Goal: Check status: Check status

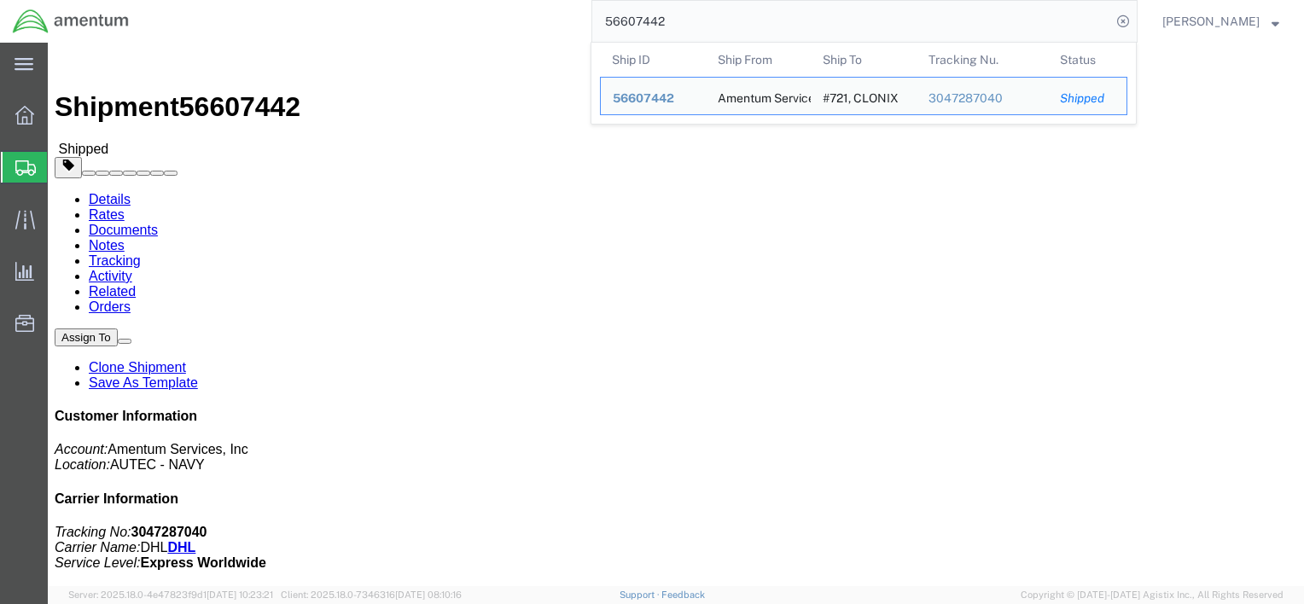
drag, startPoint x: 687, startPoint y: 24, endPoint x: 539, endPoint y: 24, distance: 147.6
click at [539, 24] on div "56607442 Ship ID Ship From Ship To Tracking Nu. Status Ship ID 56607442 Ship Fr…" at bounding box center [640, 21] width 996 height 43
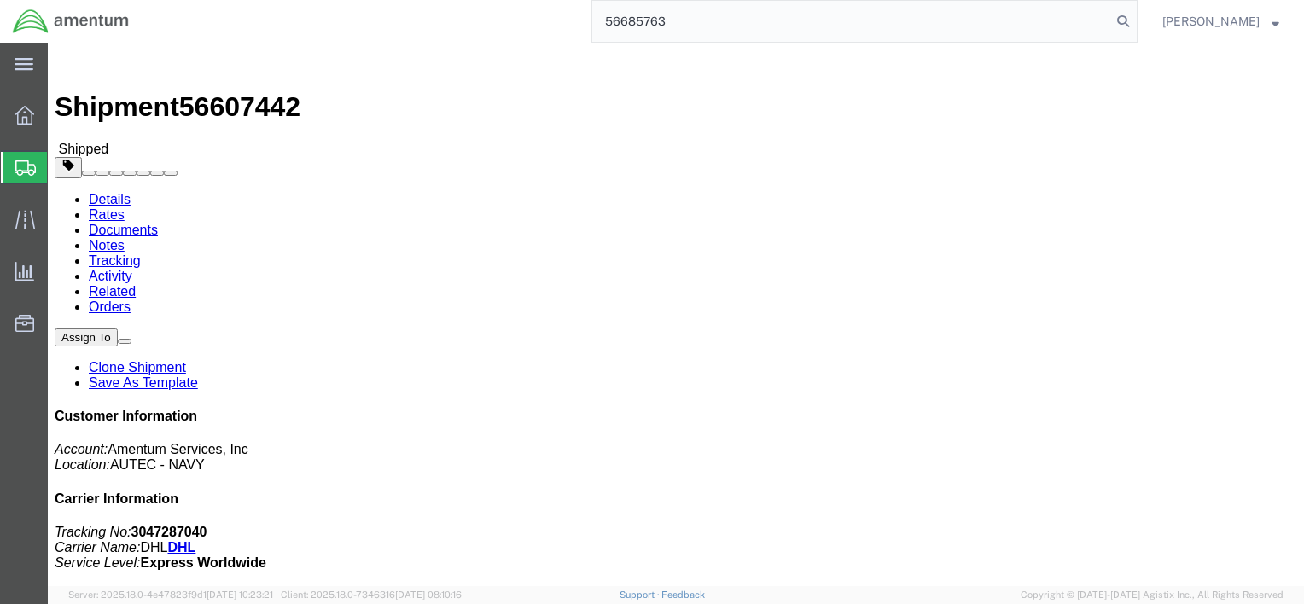
type input "56685763"
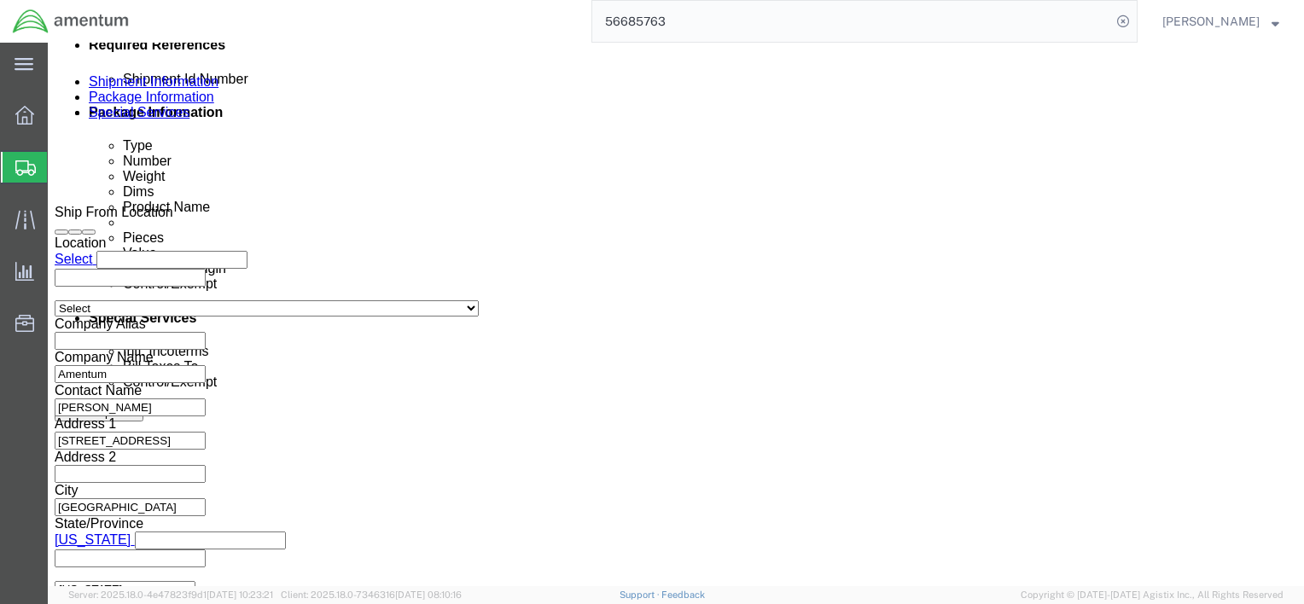
scroll to position [936, 0]
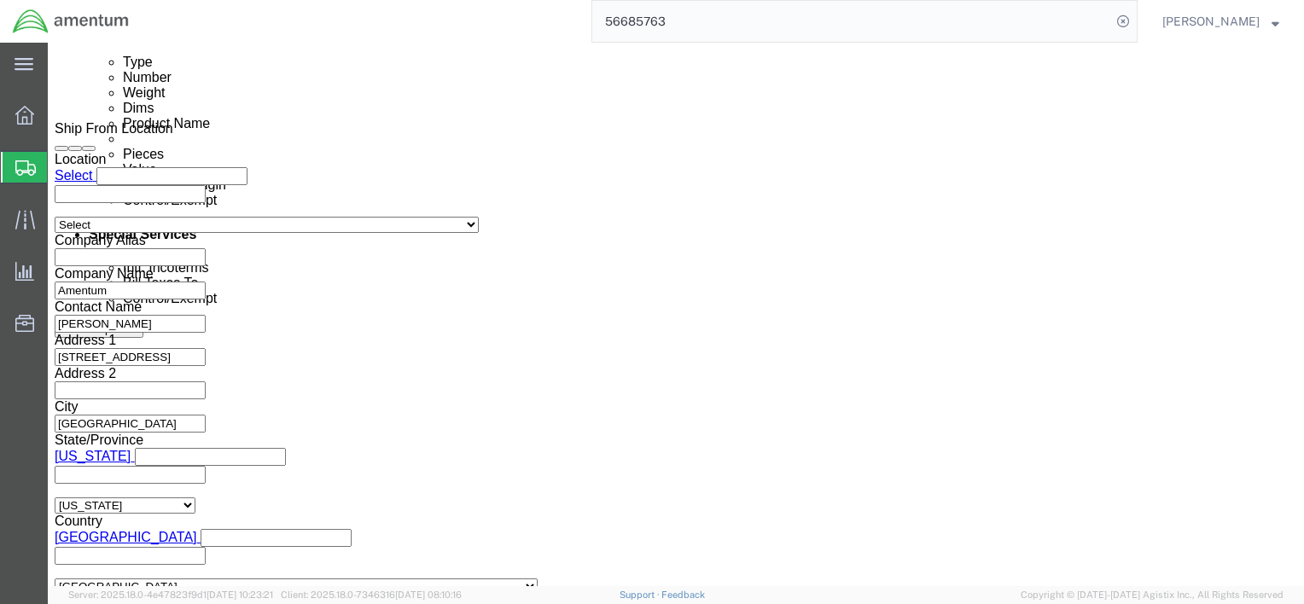
click button "Continue"
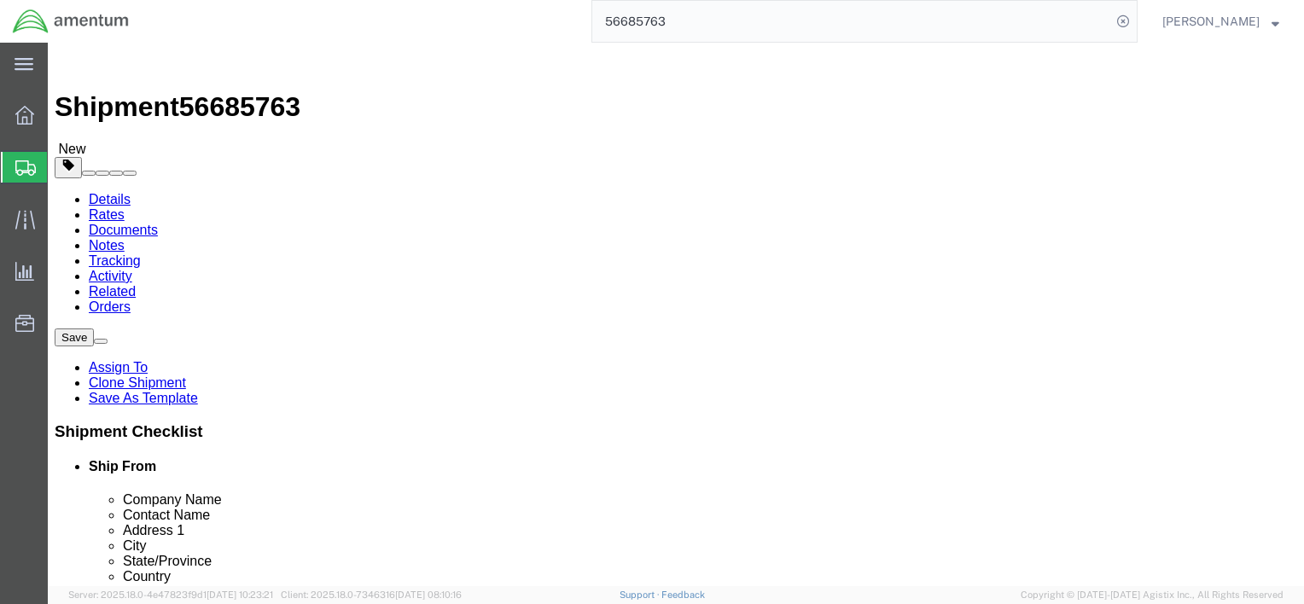
scroll to position [190, 0]
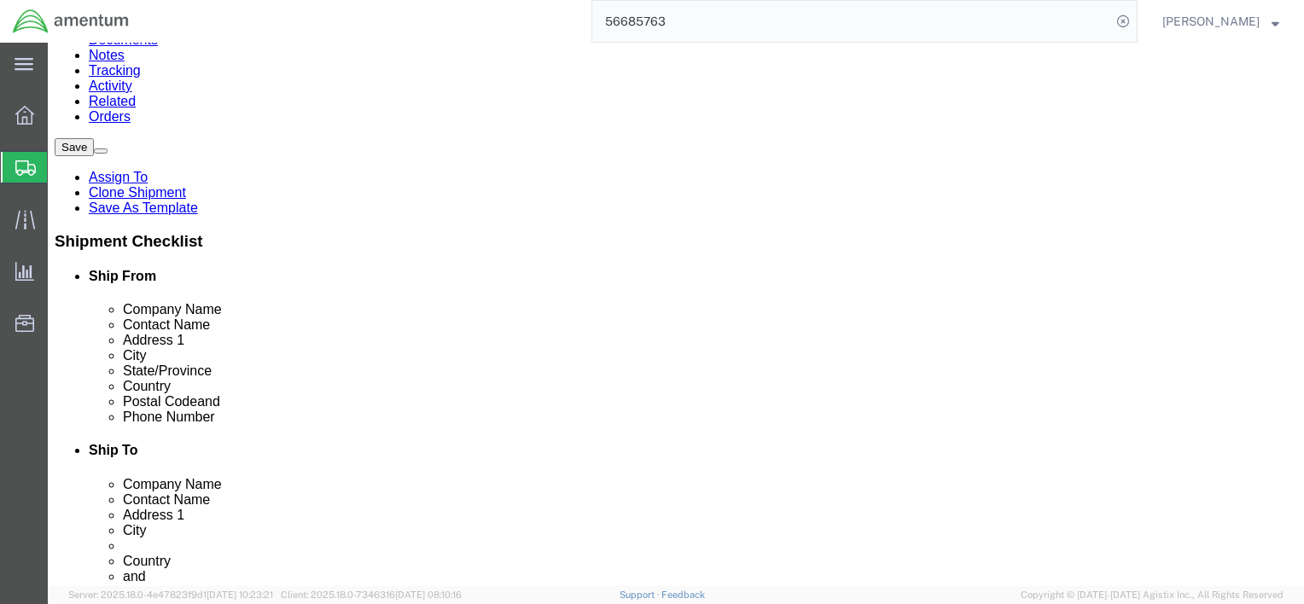
click dd "1.00 Each"
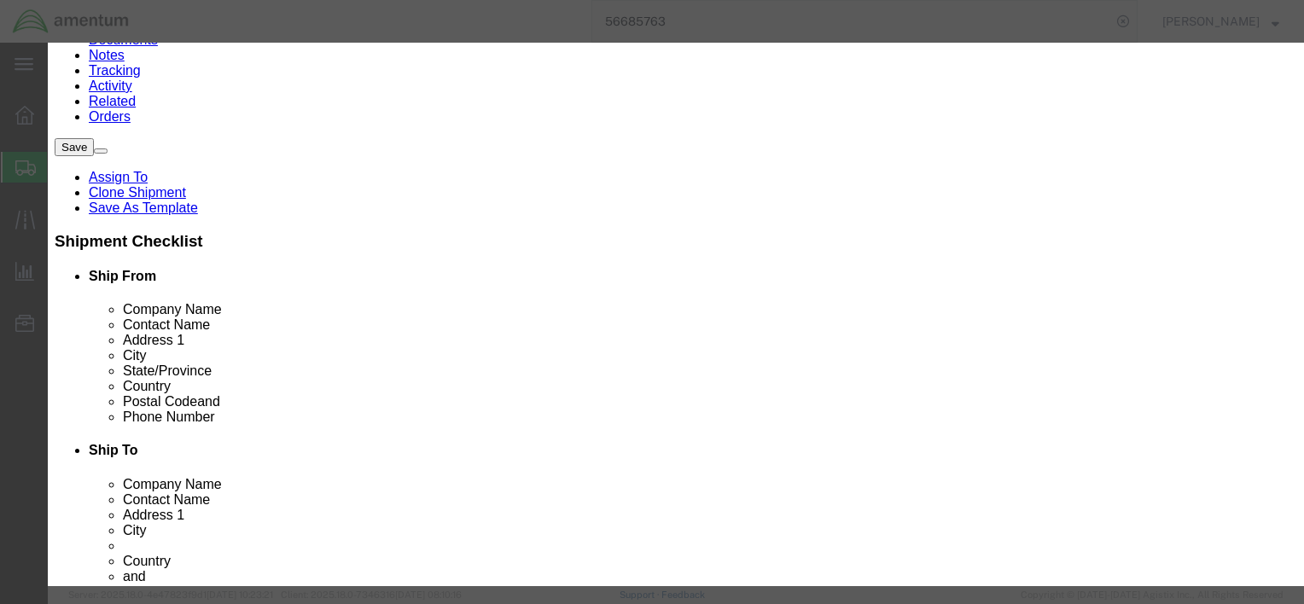
checkbox input "true"
type input "8471300100"
click select "Select ATF BIS DEA EPA FDA FTR ITAR OFAC Other (OPA)"
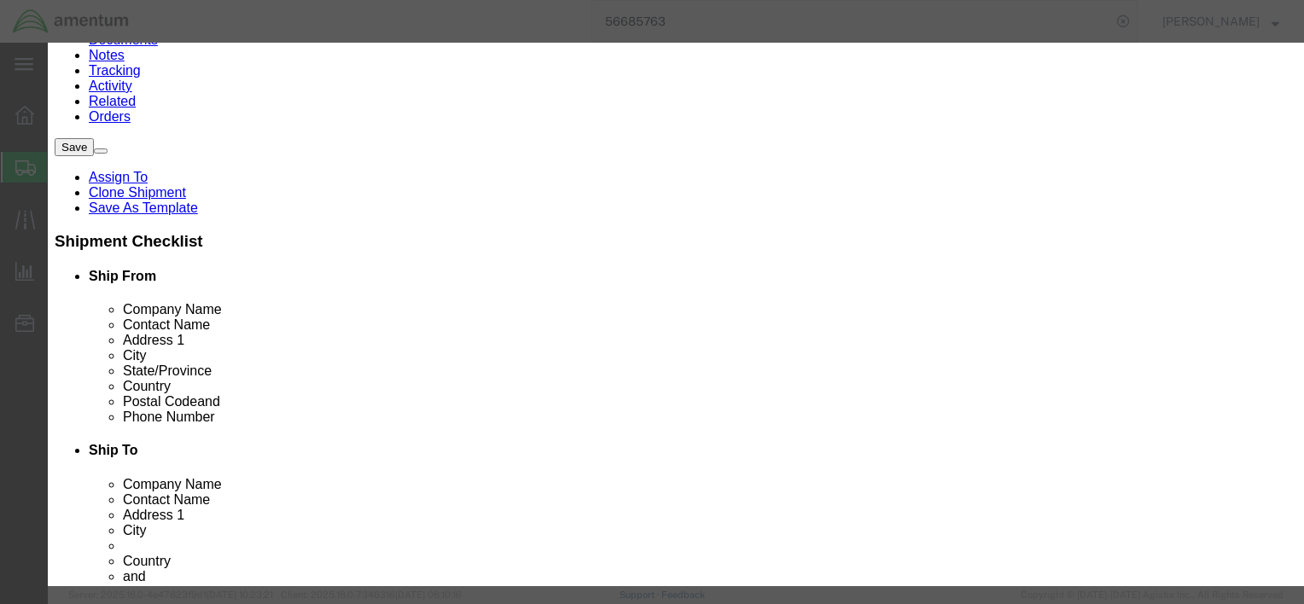
select select "BIS"
click select "Select ATF BIS DEA EPA FDA FTR ITAR OFAC Other (OPA)"
click input "text"
paste input "5A992.c"
type input "5A992.c"
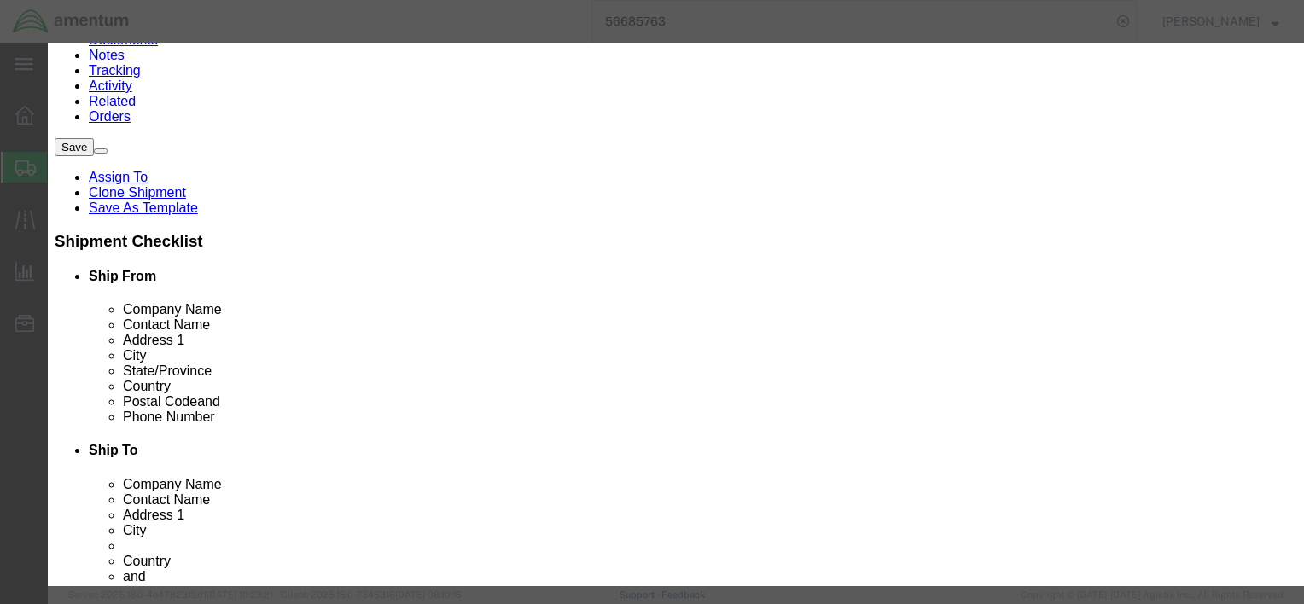
click select "Select AGR-Agricultural APP-Computers APR-Additional Permissive Exports AVS-Air…"
select select "NLR"
click select "Select AGR-Agricultural APP-Computers APR-Additional Permissive Exports AVS-Air…"
click button "Save & Close"
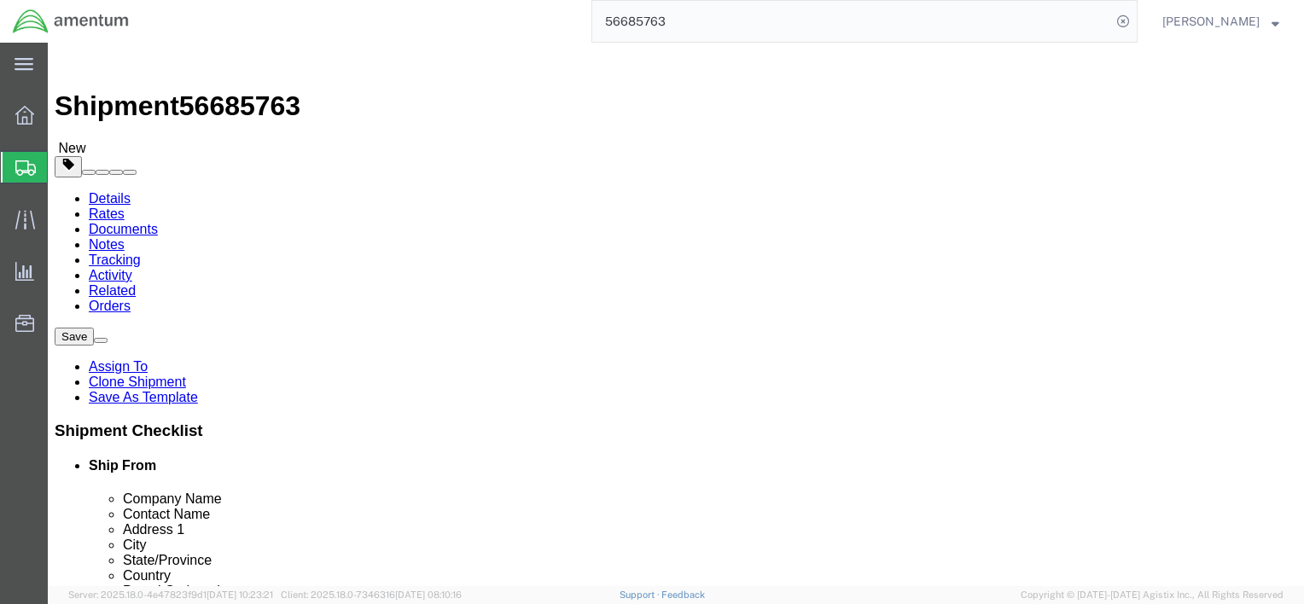
scroll to position [0, 0]
click div "Shipment Information Package Information Special Services"
click icon
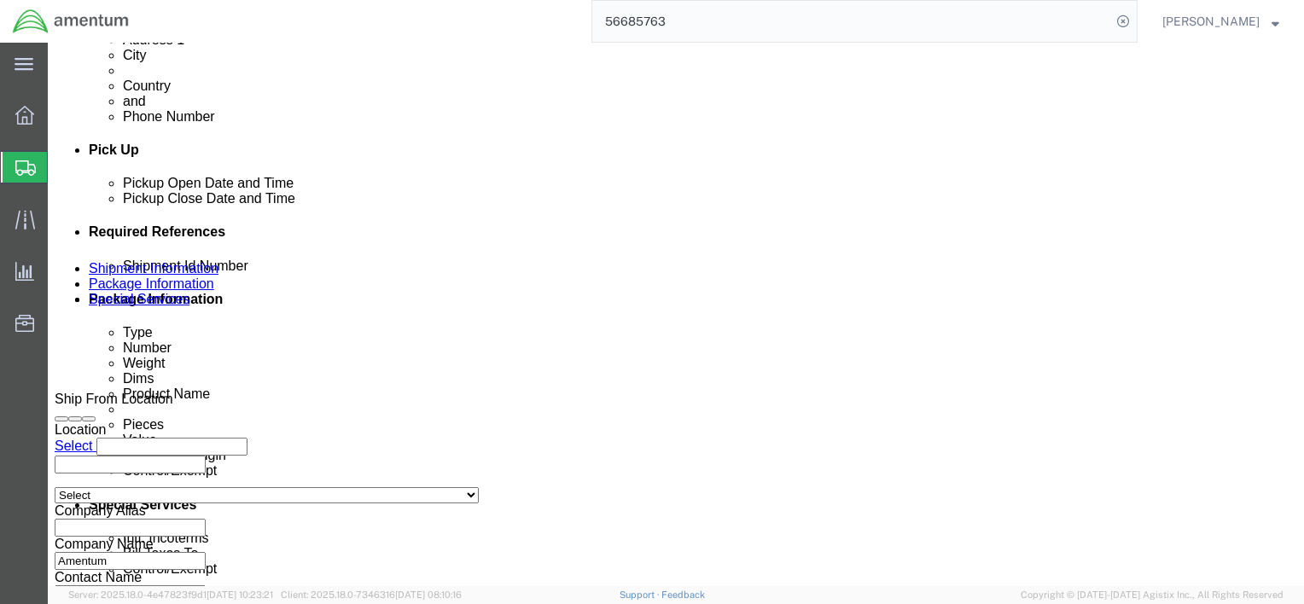
scroll to position [936, 0]
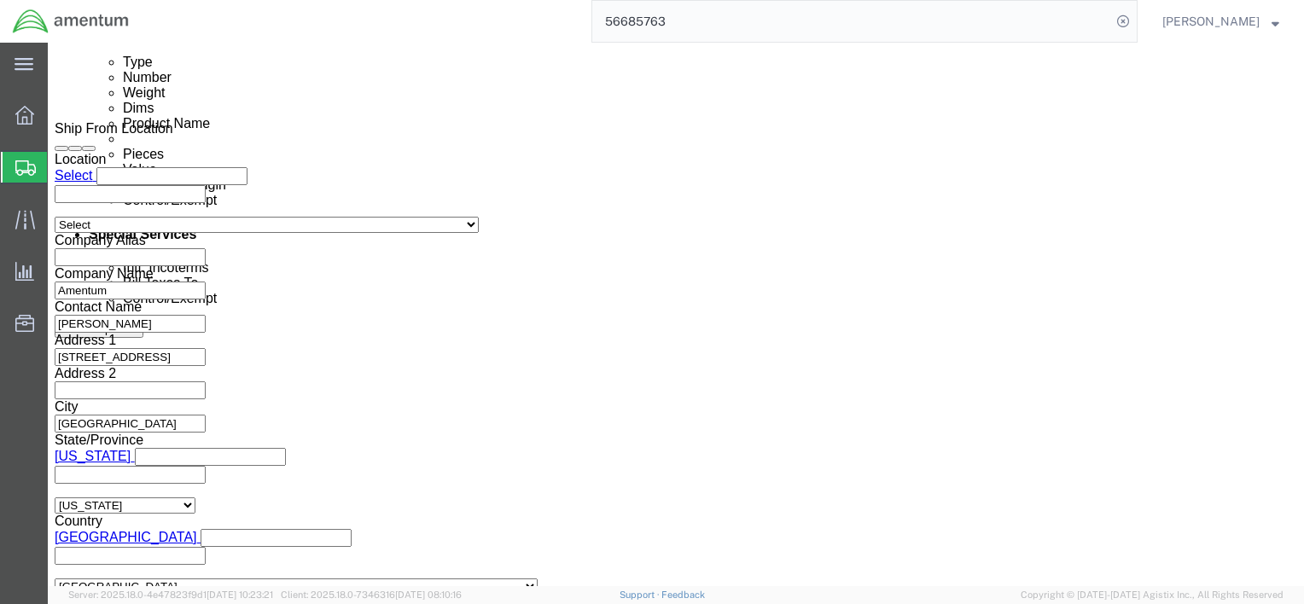
click button "Continue"
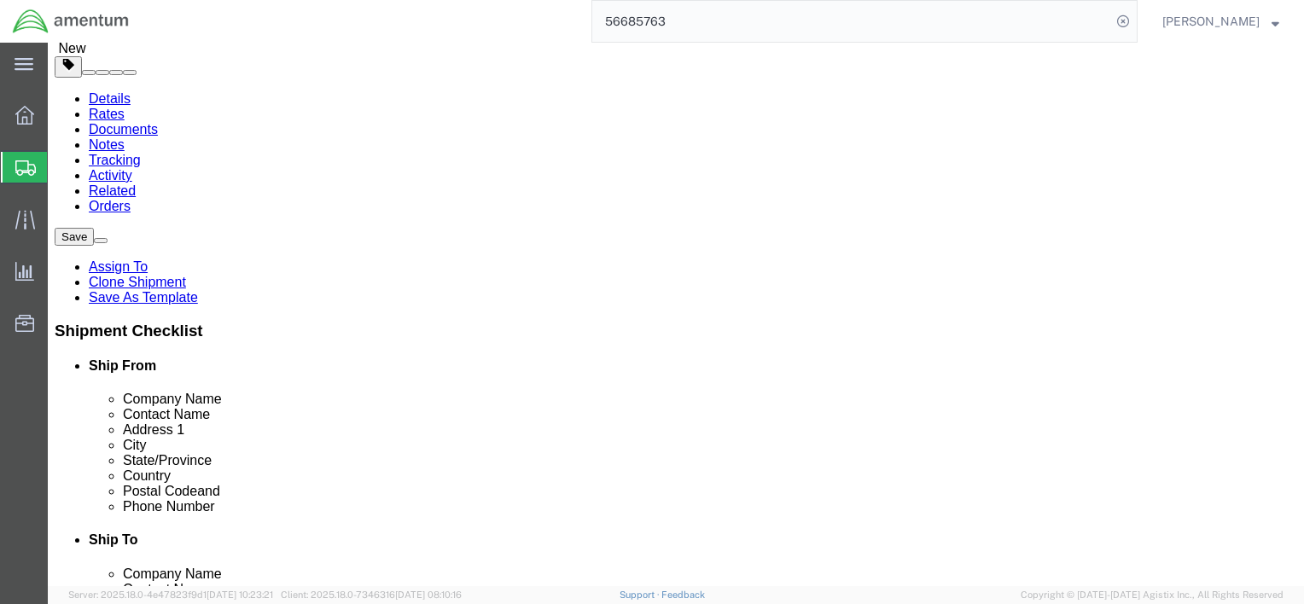
scroll to position [190, 0]
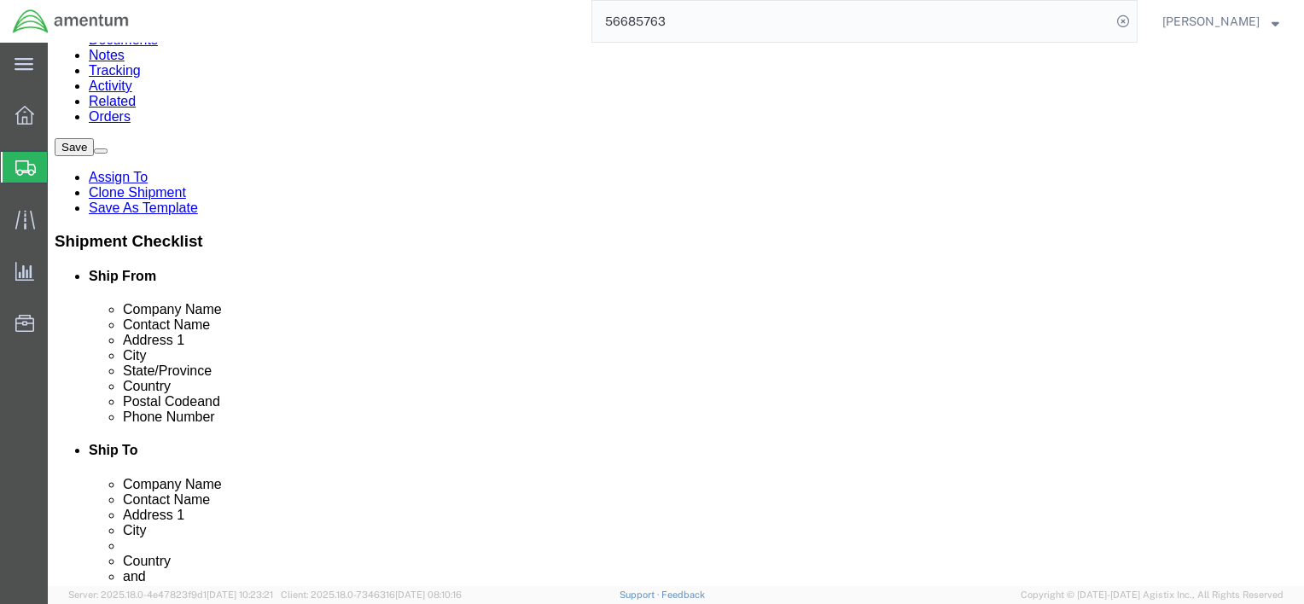
click button "Continue"
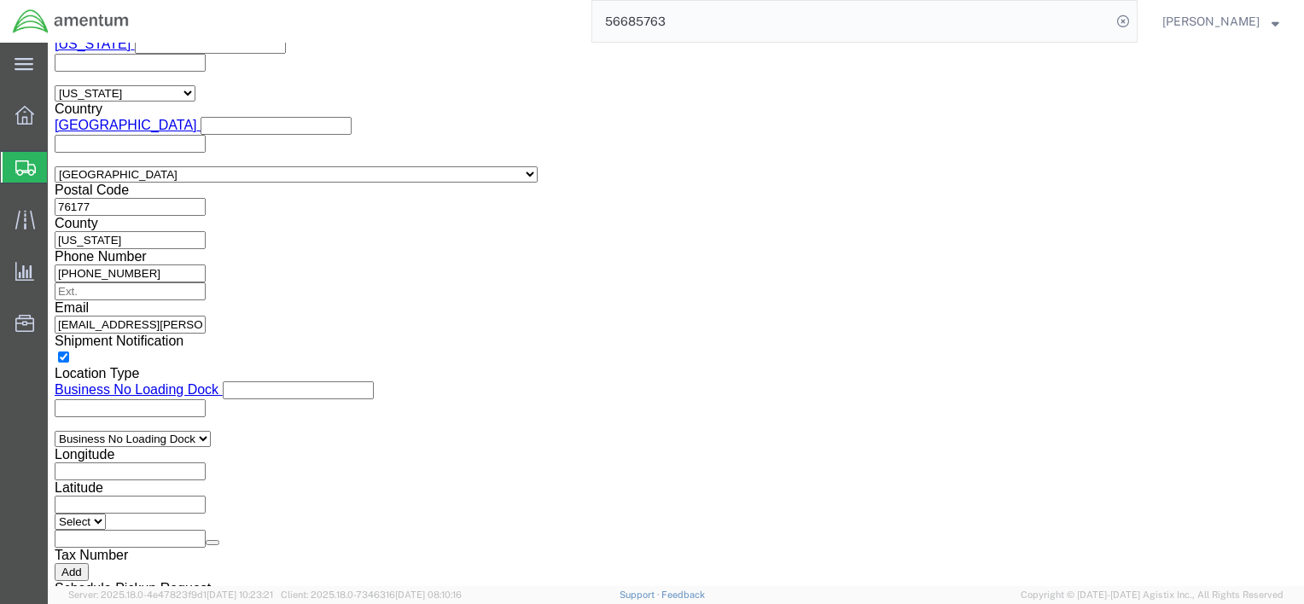
scroll to position [1344, 0]
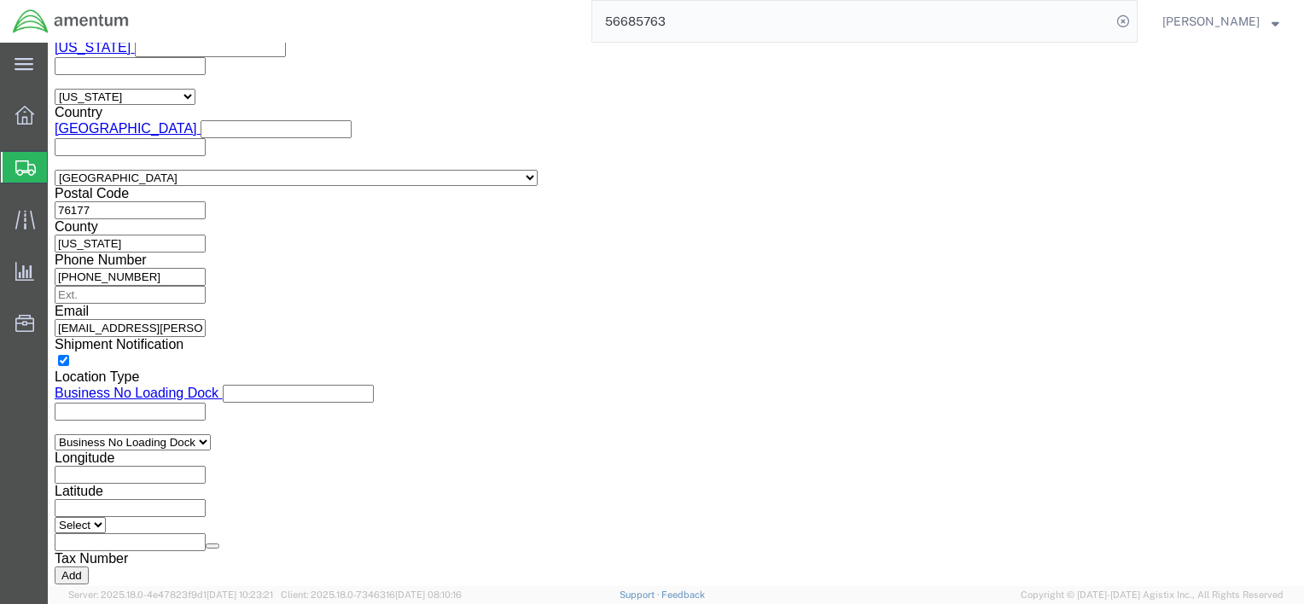
click select "Select ATF BIS DEA EPA FDA FTR ITAR OFAC Other (OPA)"
select select "FTR"
click select "Select ATF BIS DEA EPA FDA FTR ITAR OFAC Other (OPA)"
click select "Select 30.2(d)(2) 30.36 30.37(a) 30.37(f) 30.37(g) 30.37(h) 30.37(i) 30.37(j) 3…"
select select "30.37(a)"
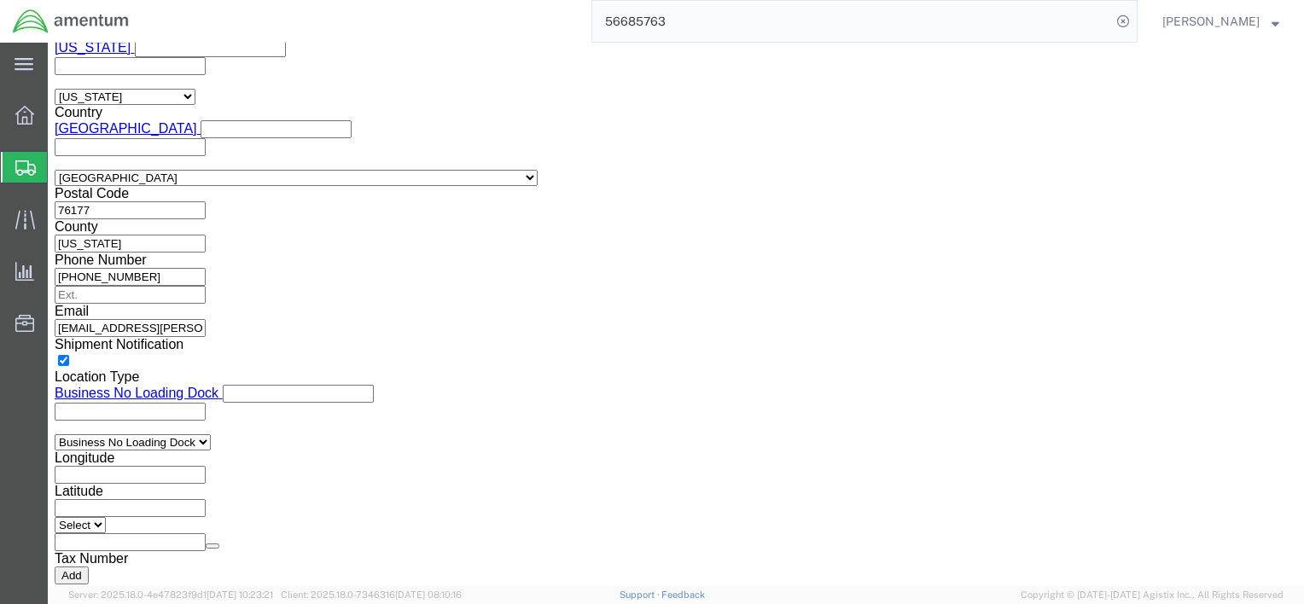
click select "Select 30.2(d)(2) 30.36 30.37(a) 30.37(f) 30.37(g) 30.37(h) 30.37(i) 30.37(j) 3…"
click select "Select AES-Direct EEI Carrier File EEI EEI Exempt"
select select "EXEM"
click select "Select AES-Direct EEI Carrier File EEI EEI Exempt"
click button "Save"
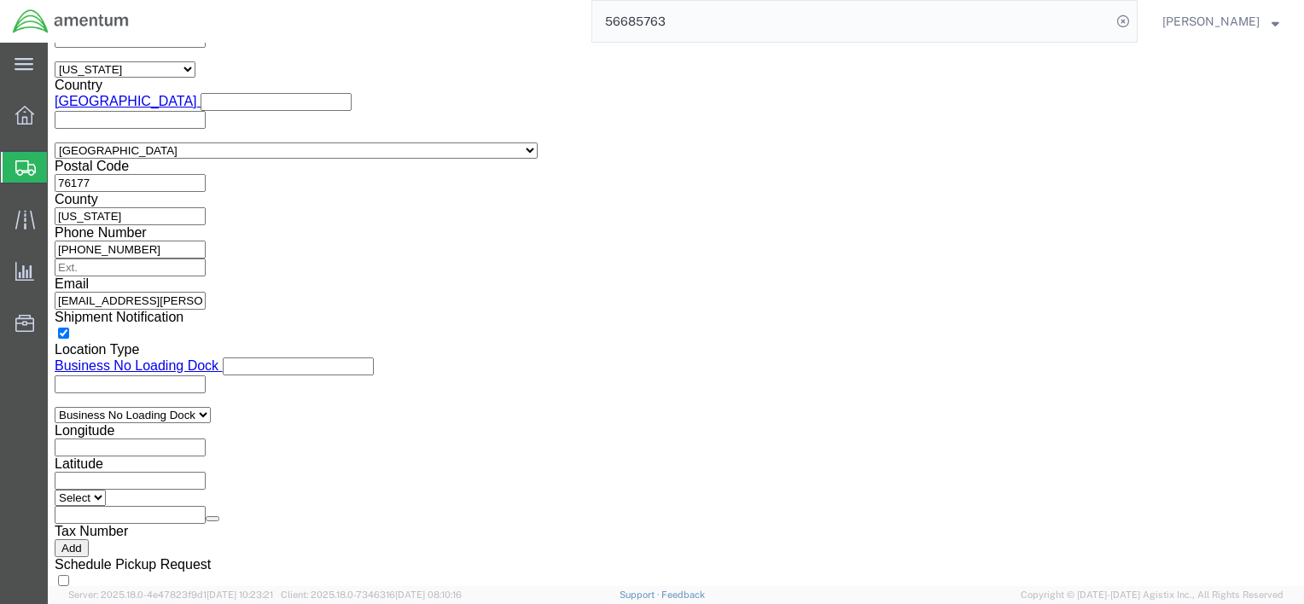
scroll to position [1259, 0]
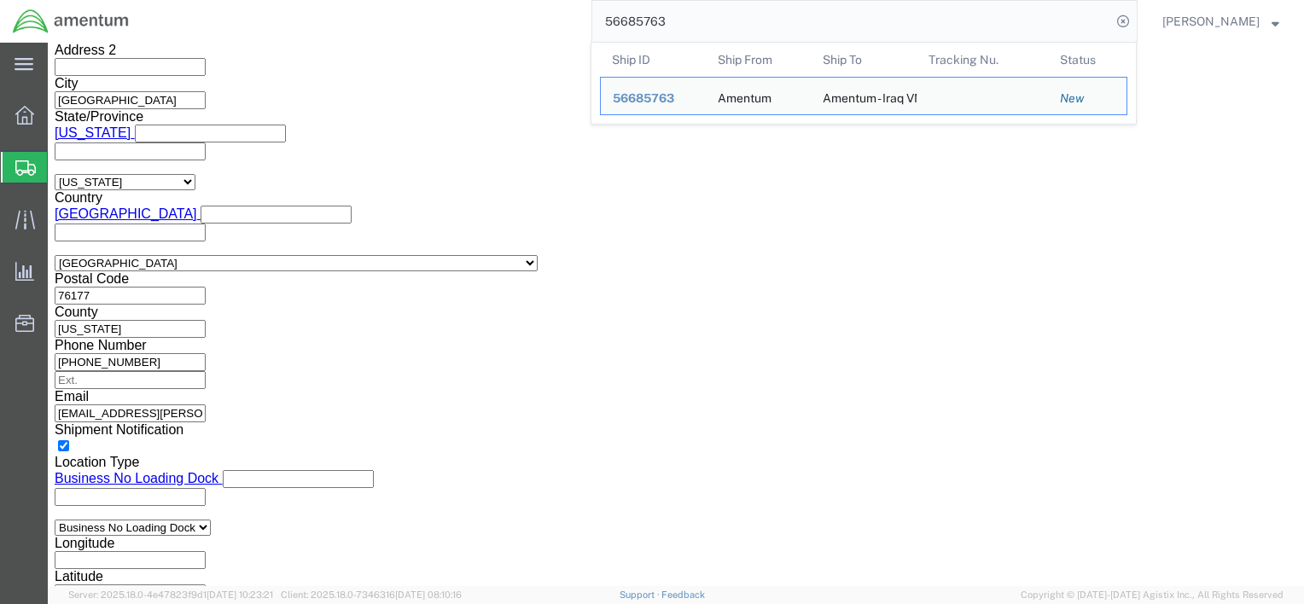
drag, startPoint x: 688, startPoint y: 18, endPoint x: 451, endPoint y: 18, distance: 236.3
click at [451, 18] on div "56685763 Ship ID Ship From Ship To Tracking Nu. Status Ship ID 56685763 Ship Fr…" at bounding box center [640, 21] width 996 height 43
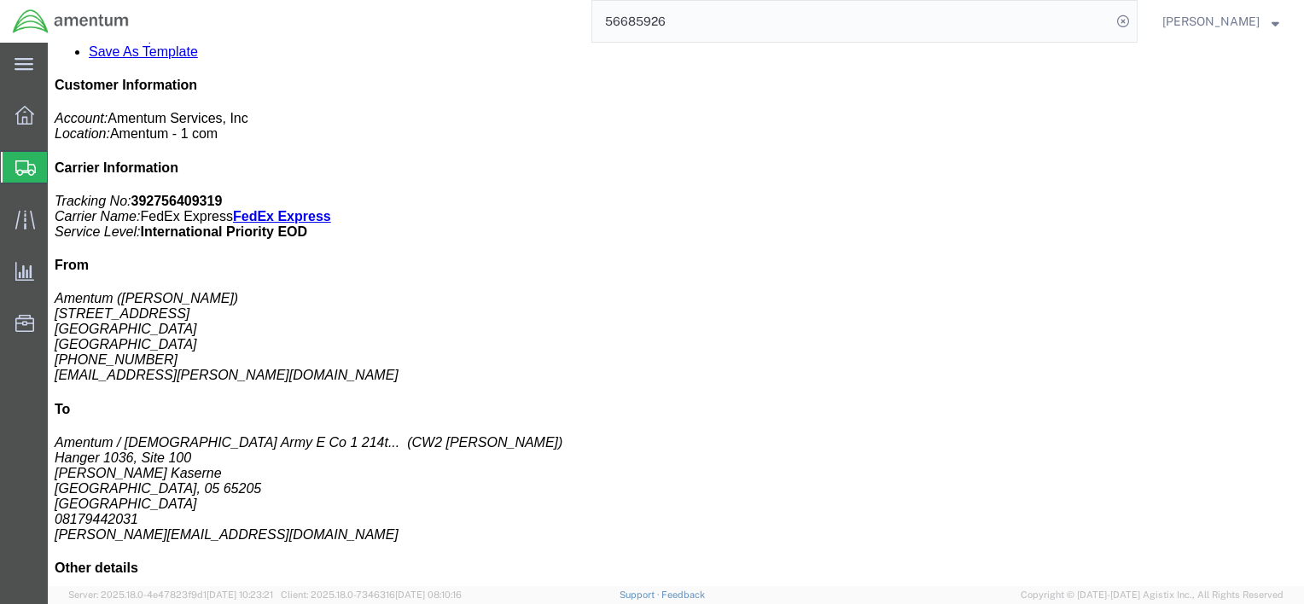
scroll to position [341, 0]
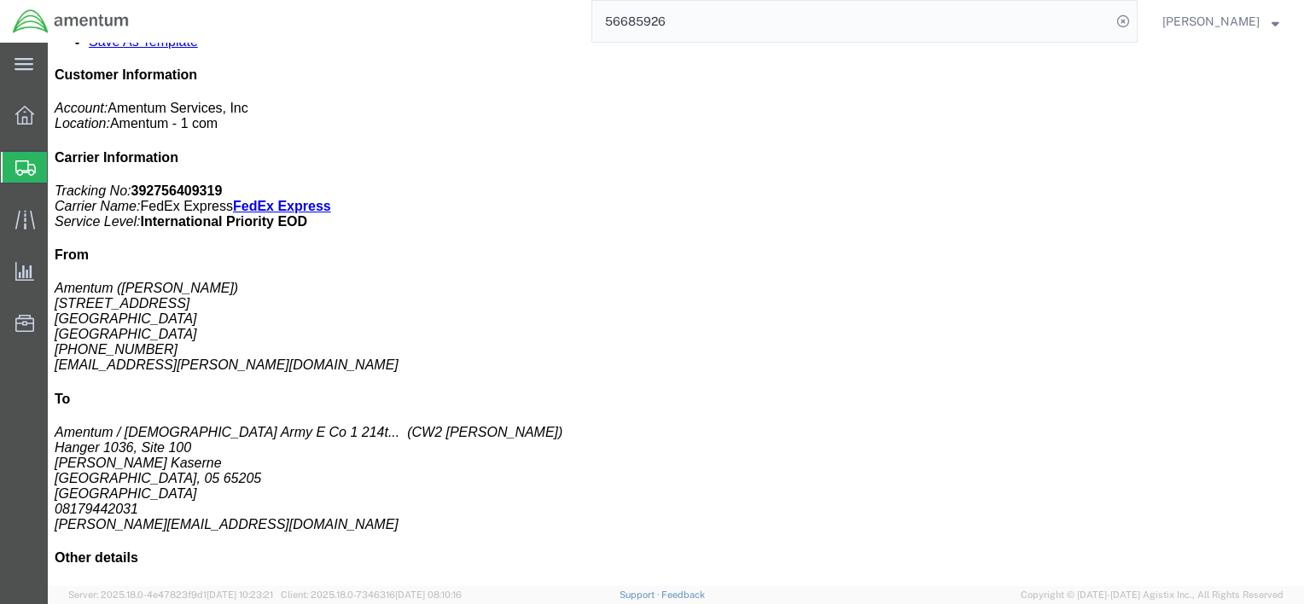
click h3 "Laptop - SCTASK0232060 Dell – CORP026670 service tag 7LW7184"
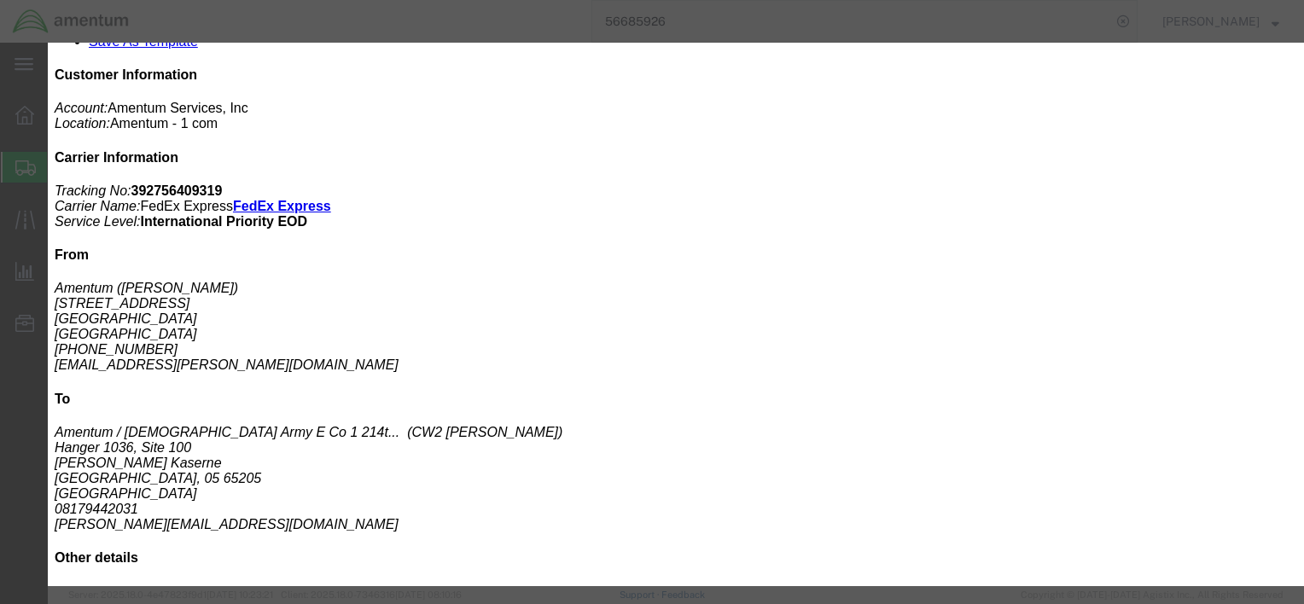
click button "button"
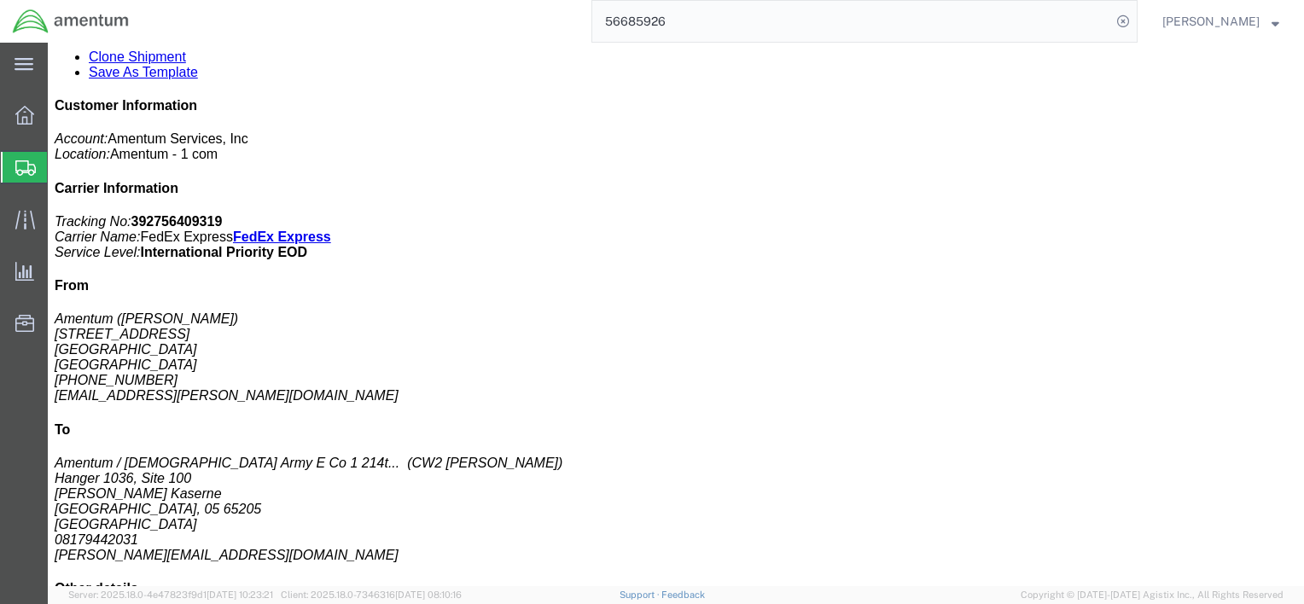
click span
click at [683, 26] on input "56685926" at bounding box center [851, 21] width 519 height 41
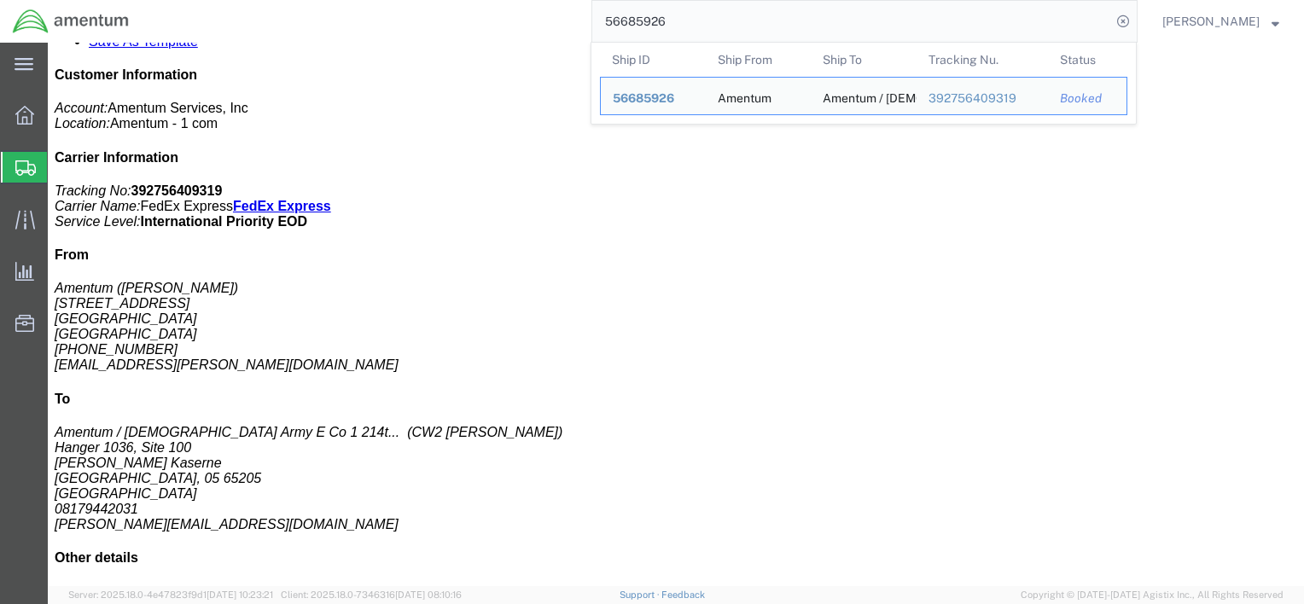
drag, startPoint x: 683, startPoint y: 26, endPoint x: 570, endPoint y: 10, distance: 114.5
click at [572, 12] on div "56685926 Ship ID Ship From Ship To Tracking Nu. Status Ship ID 56685926 Ship Fr…" at bounding box center [640, 21] width 996 height 43
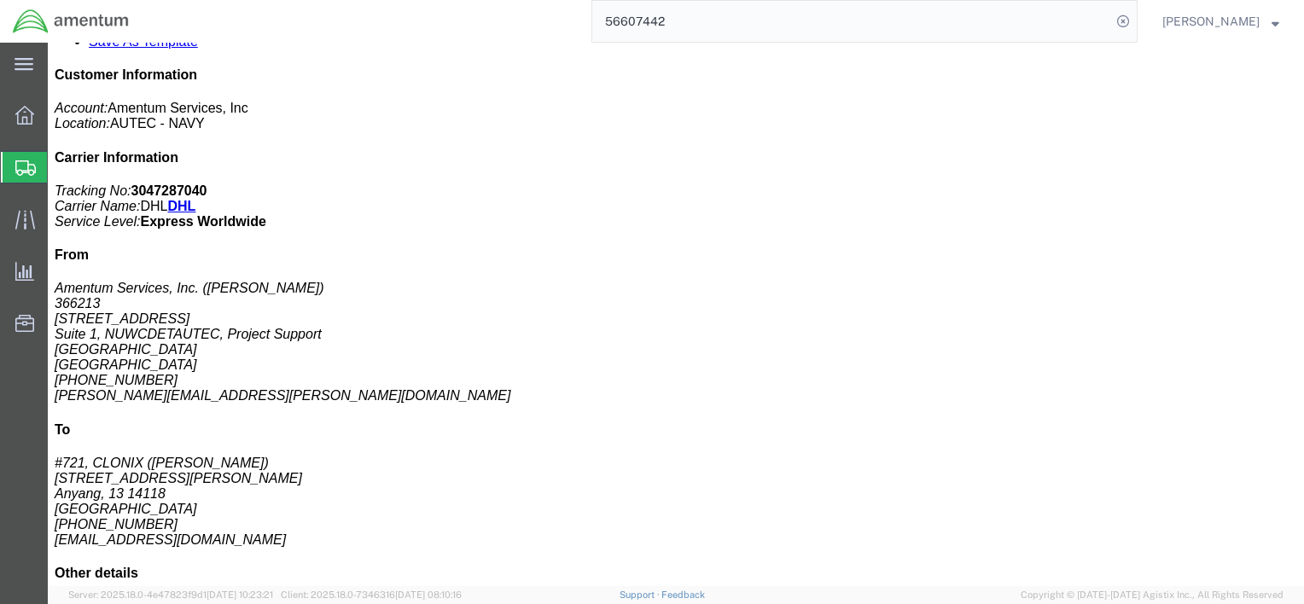
click p "Total value: 1000.00 USD"
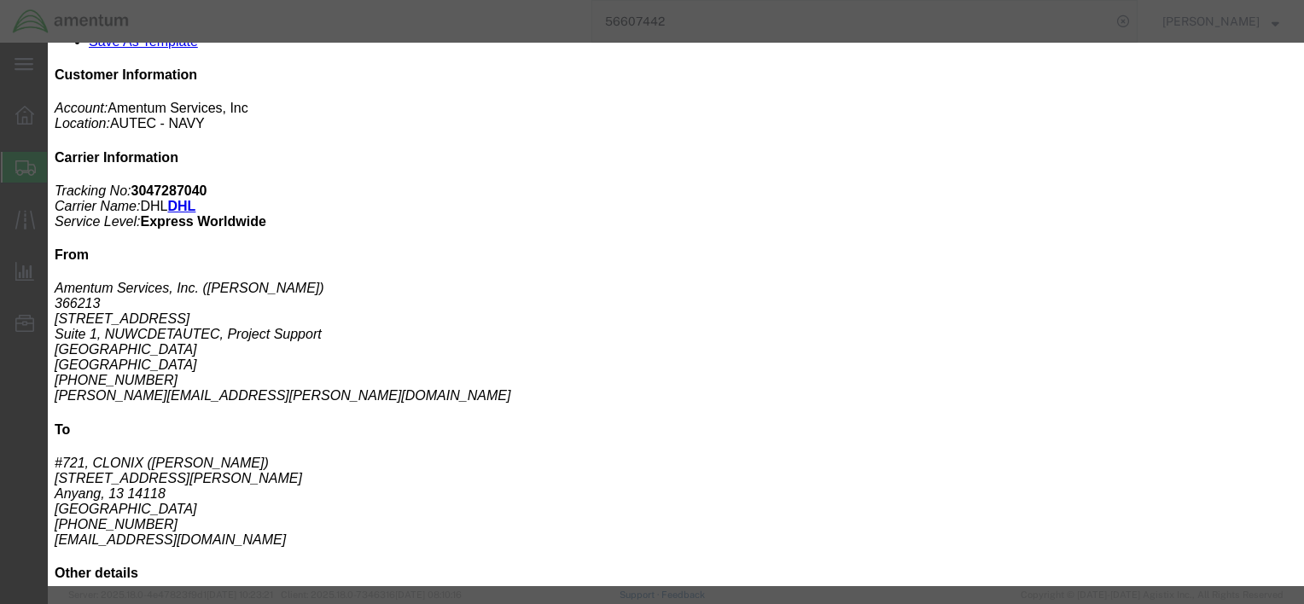
click icon "button"
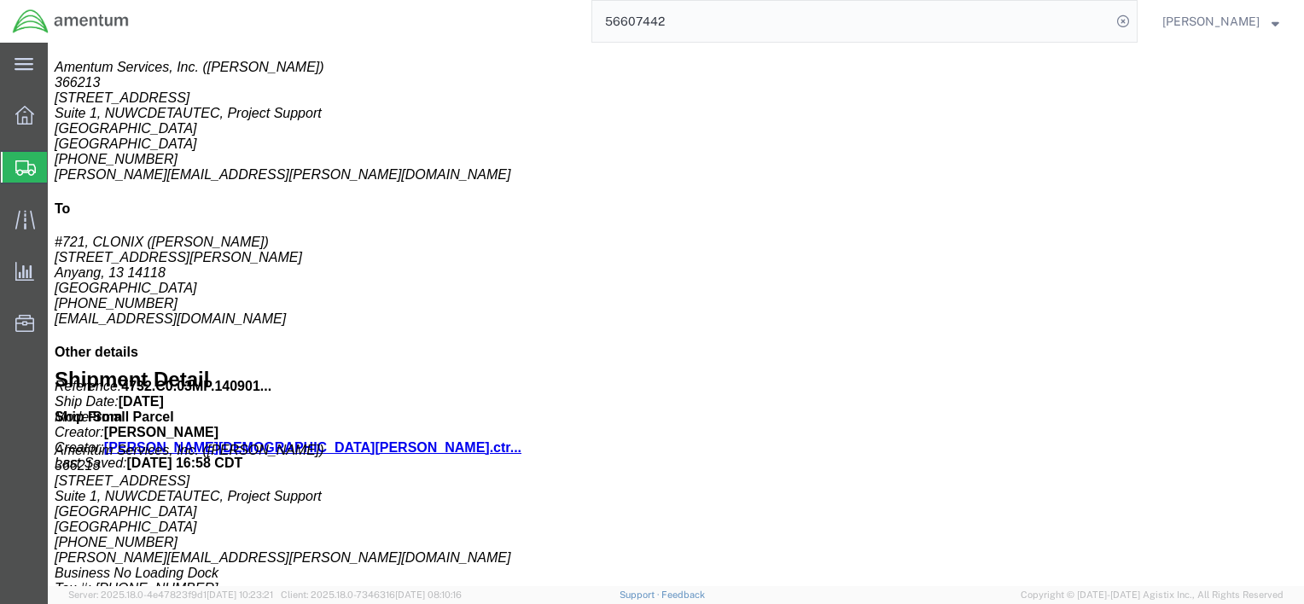
scroll to position [682, 0]
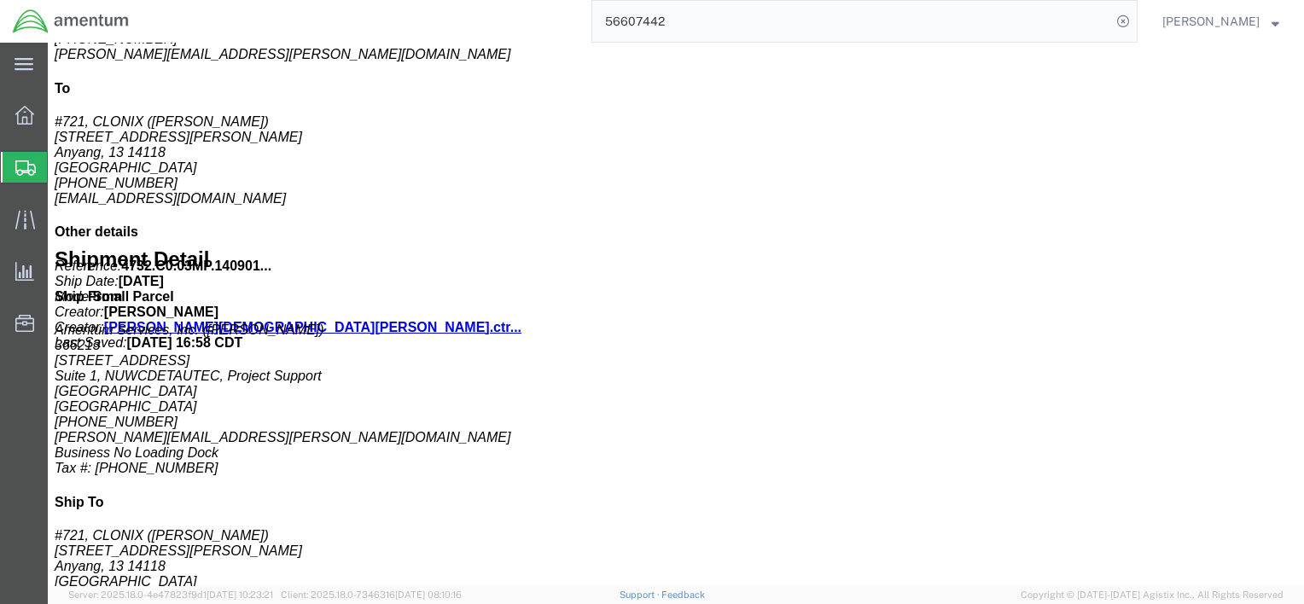
click p "Country of Origin: [GEOGRAPHIC_DATA]"
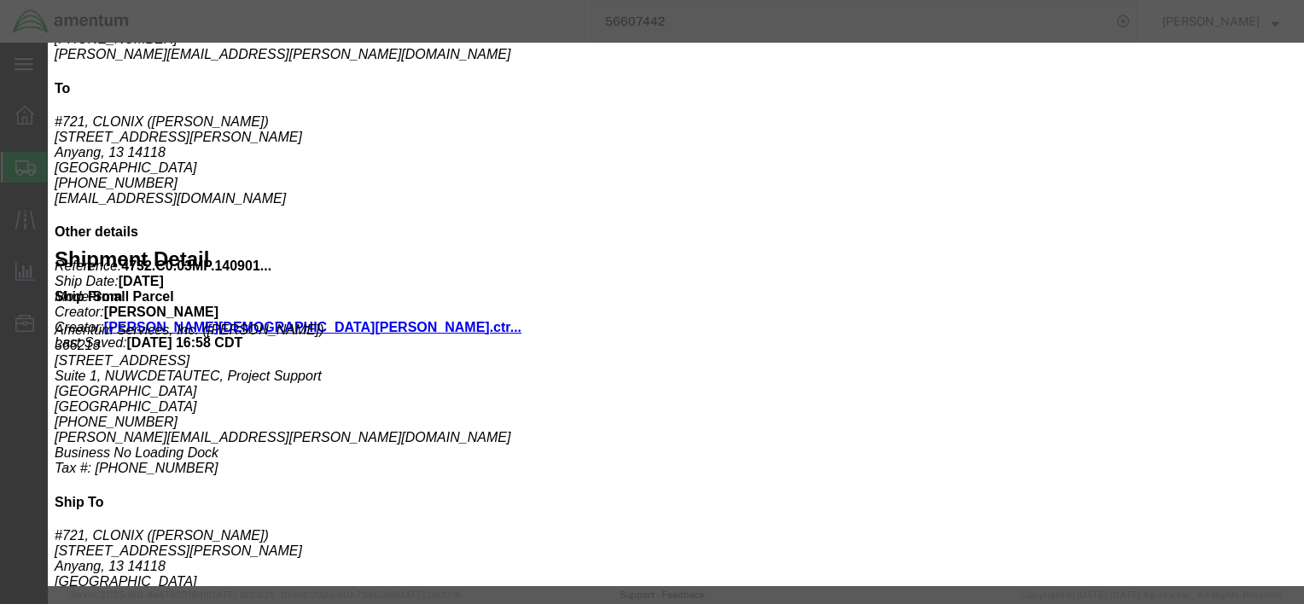
click span "button"
click button "Close"
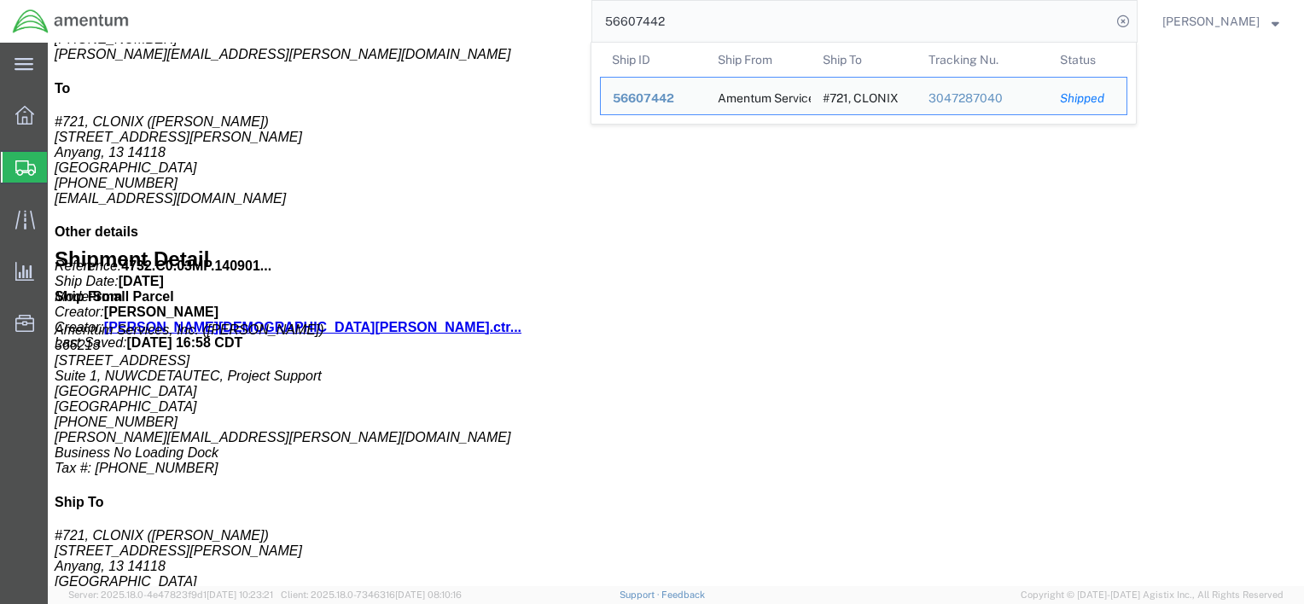
drag, startPoint x: 683, startPoint y: 20, endPoint x: 506, endPoint y: 9, distance: 177.8
click at [508, 9] on div "56607442 Ship ID Ship From Ship To Tracking Nu. Status Ship ID 56607442 Ship Fr…" at bounding box center [640, 21] width 996 height 43
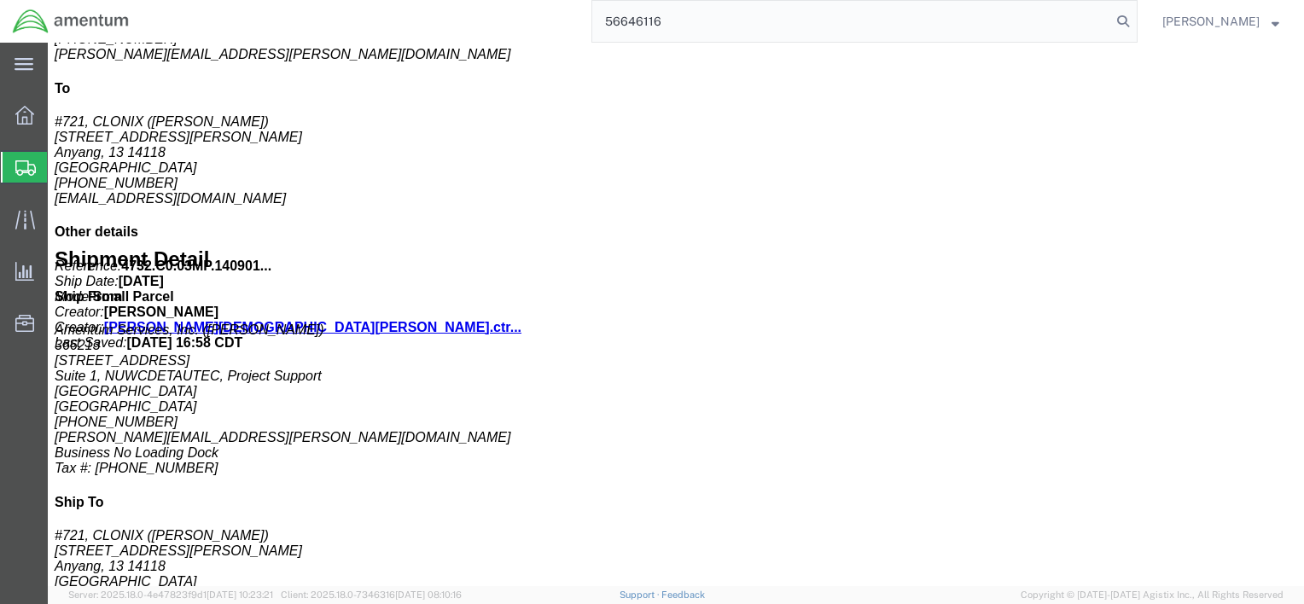
type input "56646116"
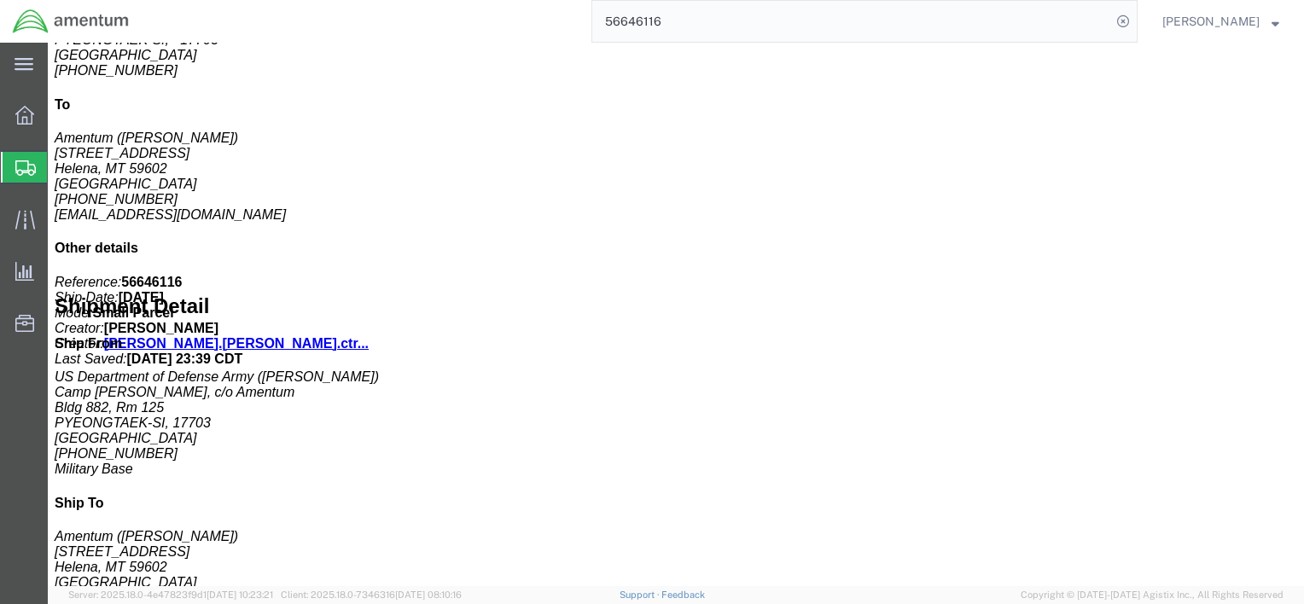
scroll to position [597, 0]
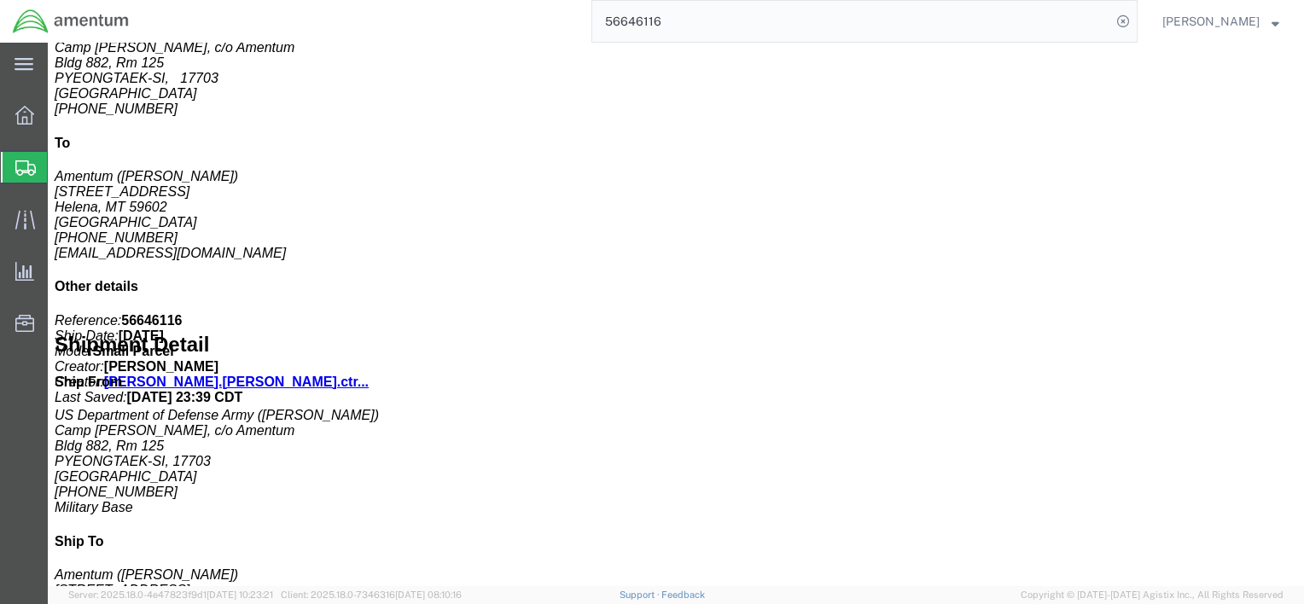
click b "SS5011-16-80A"
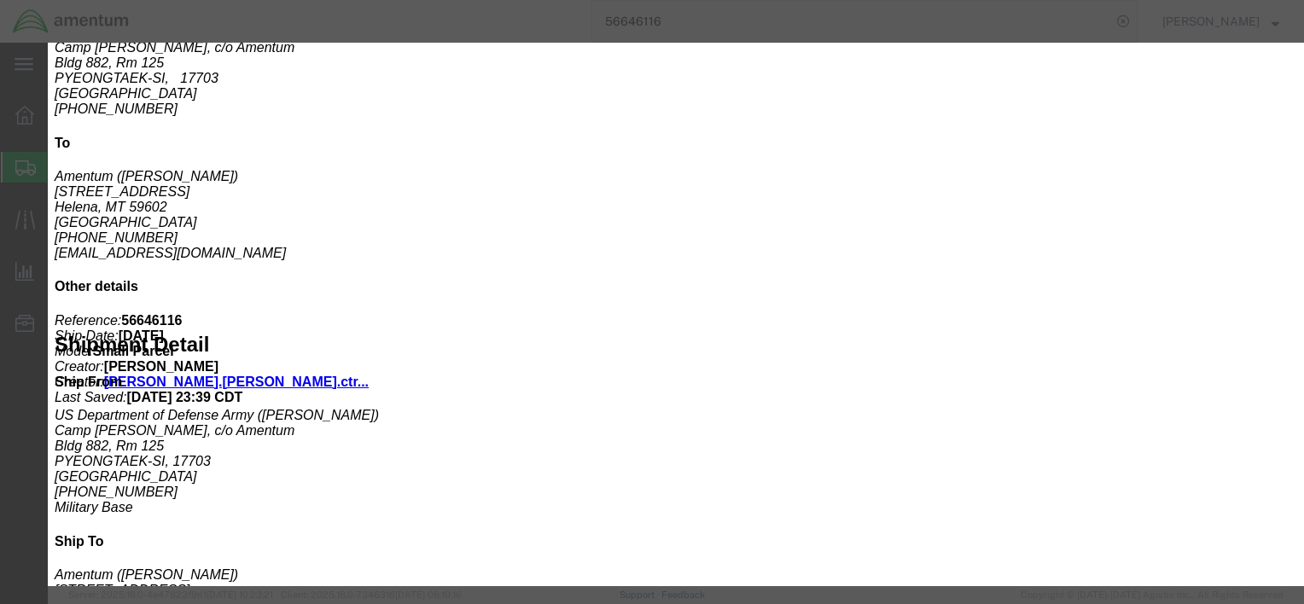
drag, startPoint x: 514, startPoint y: 90, endPoint x: 605, endPoint y: 90, distance: 90.4
click div "Pieces: 1.00 Each SKU: SS5011-16-80A Model: SS5011-16-80A"
copy b "SS5011-16-80A"
drag, startPoint x: 1080, startPoint y: 42, endPoint x: 1029, endPoint y: 13, distance: 58.8
click icon "button"
